Goal: Transaction & Acquisition: Purchase product/service

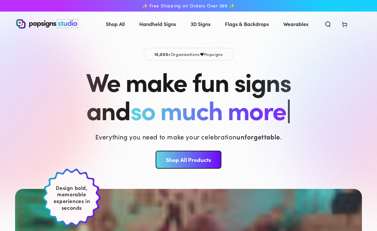
scroll to position [60, 0]
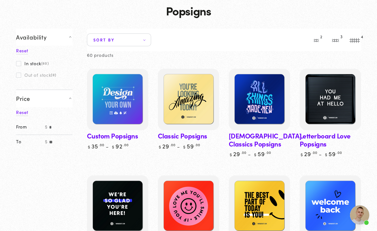
scroll to position [43, 0]
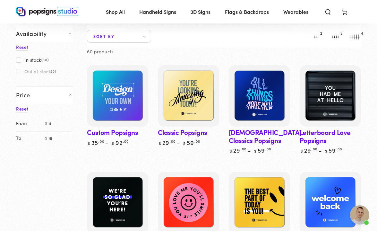
click at [117, 131] on link "Custom Popsigns" at bounding box center [117, 105] width 61 height 81
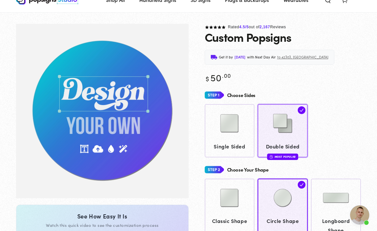
scroll to position [47, 0]
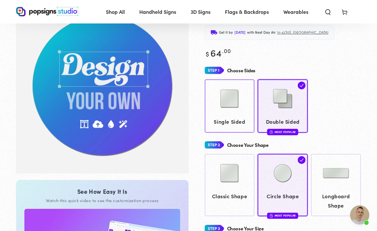
click at [234, 115] on link "Single Sided" at bounding box center [230, 105] width 50 height 53
